Goal: Use online tool/utility: Utilize a website feature to perform a specific function

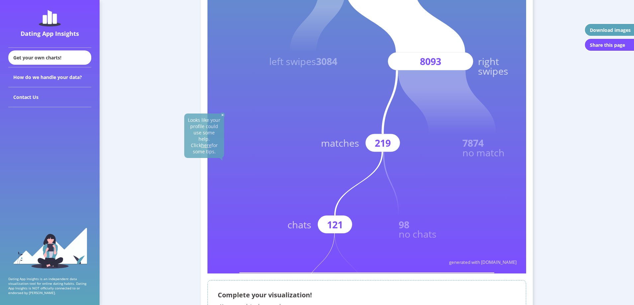
scroll to position [166, 0]
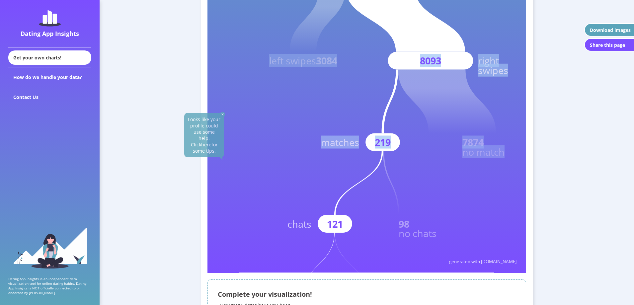
click at [346, 228] on icon "Your Dating App Insights created with [DOMAIN_NAME] You swiped 11177 times left…" at bounding box center [366, 74] width 318 height 398
click at [319, 226] on rect at bounding box center [334, 224] width 34 height 18
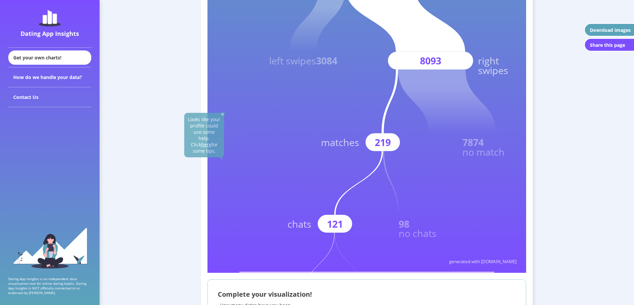
drag, startPoint x: 243, startPoint y: 271, endPoint x: 235, endPoint y: 272, distance: 8.0
click at [235, 272] on rect at bounding box center [366, 74] width 318 height 398
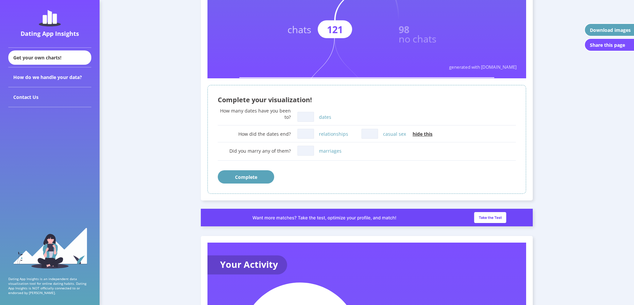
scroll to position [365, 0]
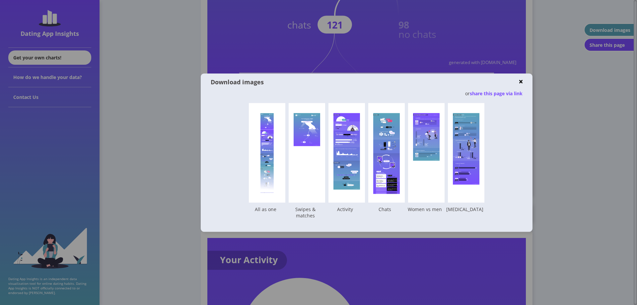
click at [575, 259] on div at bounding box center [318, 152] width 637 height 305
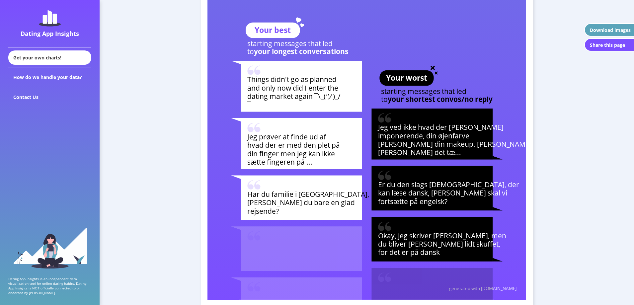
scroll to position [2222, 0]
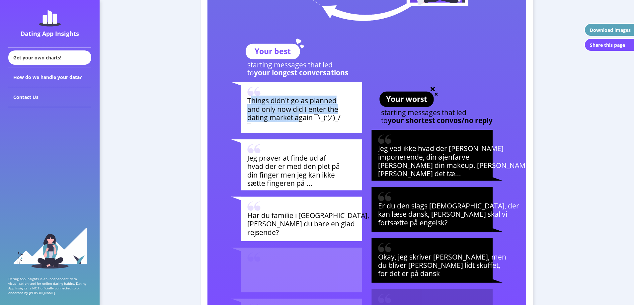
drag, startPoint x: 250, startPoint y: 101, endPoint x: 300, endPoint y: 121, distance: 53.0
click at [300, 121] on text "Things didn't go as planned and only now did I enter the dating market again ¯\…" at bounding box center [294, 113] width 94 height 35
click at [300, 121] on tspan "dating market again ¯\_(ツ)_/" at bounding box center [293, 117] width 93 height 10
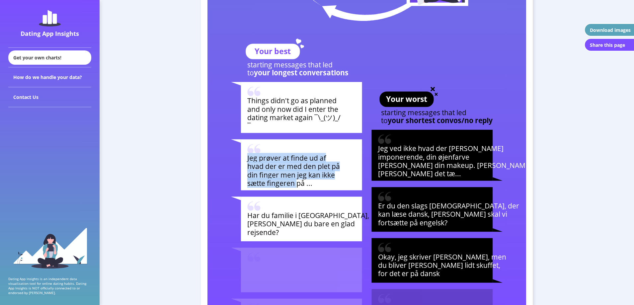
drag, startPoint x: 248, startPoint y: 158, endPoint x: 298, endPoint y: 187, distance: 57.6
click at [297, 186] on text "Jeg prøver at finde ud af hvad der er med den plet på din finger men jeg kan ik…" at bounding box center [292, 170] width 93 height 35
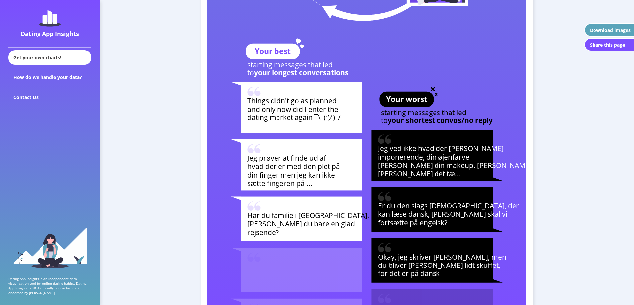
click at [307, 214] on tspan "Har du familie i [GEOGRAPHIC_DATA]," at bounding box center [308, 215] width 122 height 10
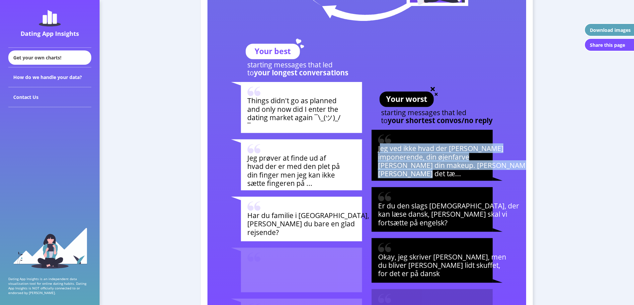
drag, startPoint x: 380, startPoint y: 150, endPoint x: 422, endPoint y: 172, distance: 47.5
click at [421, 171] on text "Jeg ved ikke hvad der [PERSON_NAME] imponerende, din øjenfarve [PERSON_NAME] di…" at bounding box center [460, 160] width 166 height 35
click at [422, 172] on tspan "[PERSON_NAME] det tæ..." at bounding box center [419, 173] width 83 height 10
drag, startPoint x: 438, startPoint y: 167, endPoint x: 436, endPoint y: 175, distance: 8.5
click at [437, 175] on g "Jeg ved ikke hvad der [PERSON_NAME] imponerende, din øjenfarve [PERSON_NAME] di…" at bounding box center [456, 155] width 171 height 51
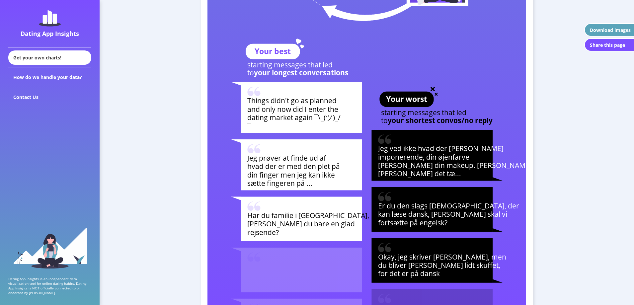
click at [436, 175] on rect at bounding box center [431, 155] width 121 height 51
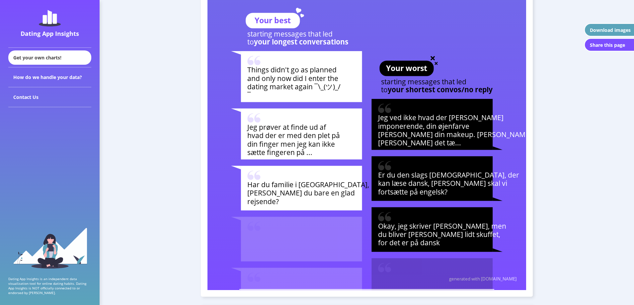
scroll to position [2255, 0]
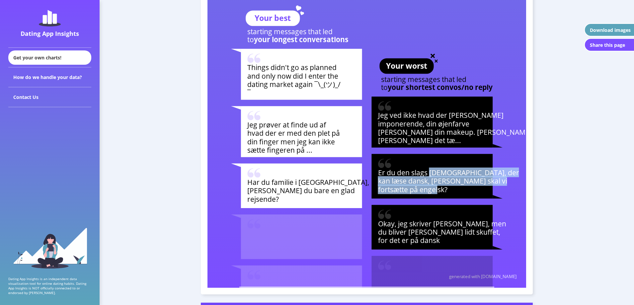
drag, startPoint x: 429, startPoint y: 172, endPoint x: 437, endPoint y: 190, distance: 19.6
click at [437, 189] on text "Er du den slags svensker, der kan læse dansk, [PERSON_NAME] skal vi fortsætte p…" at bounding box center [448, 181] width 141 height 27
click at [437, 190] on tspan "fortsætte på engelsk?" at bounding box center [412, 189] width 69 height 10
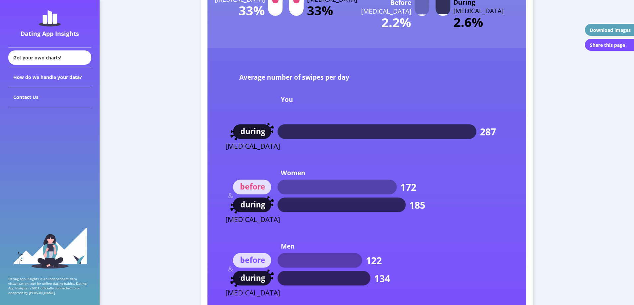
scroll to position [3748, 0]
